Goal: Task Accomplishment & Management: Use online tool/utility

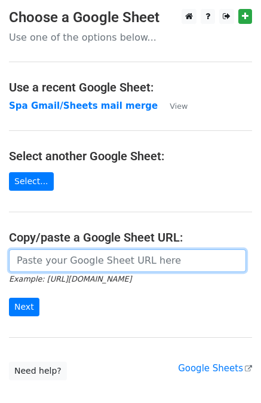
click at [28, 267] on input "url" at bounding box center [127, 260] width 237 height 23
paste input "https://docs.google.com/spreadsheets/d/12SgJE2jKZEKWpXJfKh3gZxr3i7rJy1mBpCsRnPz…"
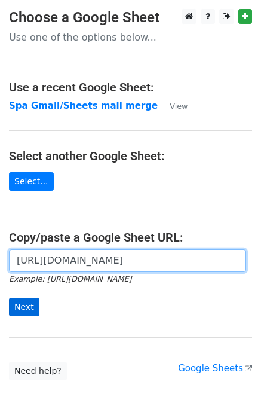
type input "https://docs.google.com/spreadsheets/d/12SgJE2jKZEKWpXJfKh3gZxr3i7rJy1mBpCsRnPz…"
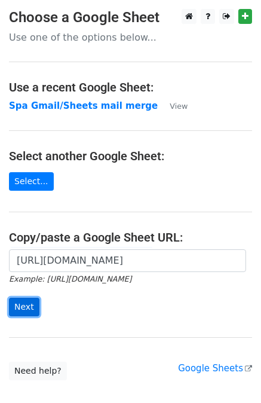
scroll to position [0, 0]
click at [19, 312] on input "Next" at bounding box center [24, 307] width 30 height 19
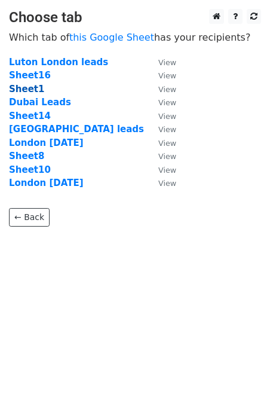
click at [27, 91] on strong "Sheet1" at bounding box center [26, 89] width 35 height 11
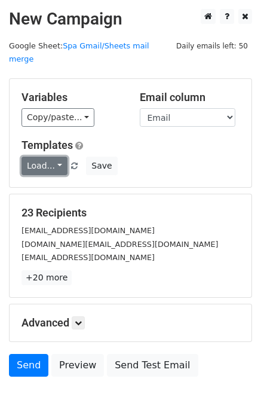
click at [51, 157] on link "Load..." at bounding box center [45, 166] width 46 height 19
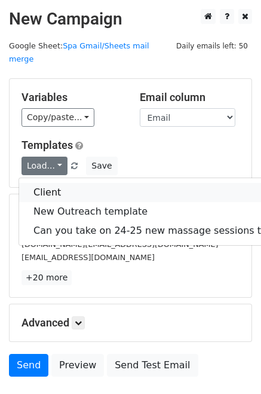
click at [66, 183] on link "Client" at bounding box center [173, 192] width 309 height 19
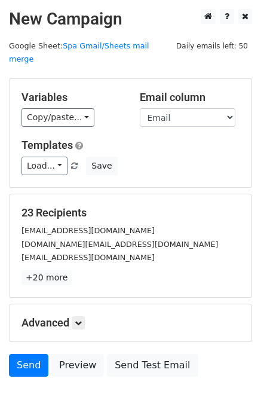
click at [76, 91] on div "Variables Copy/paste... {{Name}} {{Last name}} {{Email}} {{Description}} {{Disc…" at bounding box center [72, 109] width 118 height 36
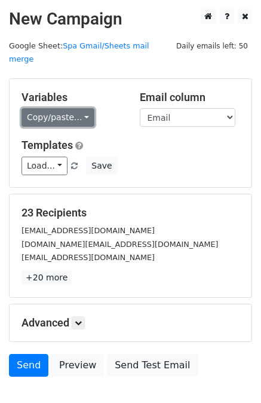
click at [76, 108] on link "Copy/paste..." at bounding box center [58, 117] width 73 height 19
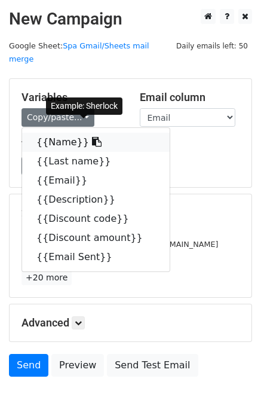
click at [67, 133] on link "{{Name}}" at bounding box center [96, 142] width 148 height 19
